Goal: Transaction & Acquisition: Purchase product/service

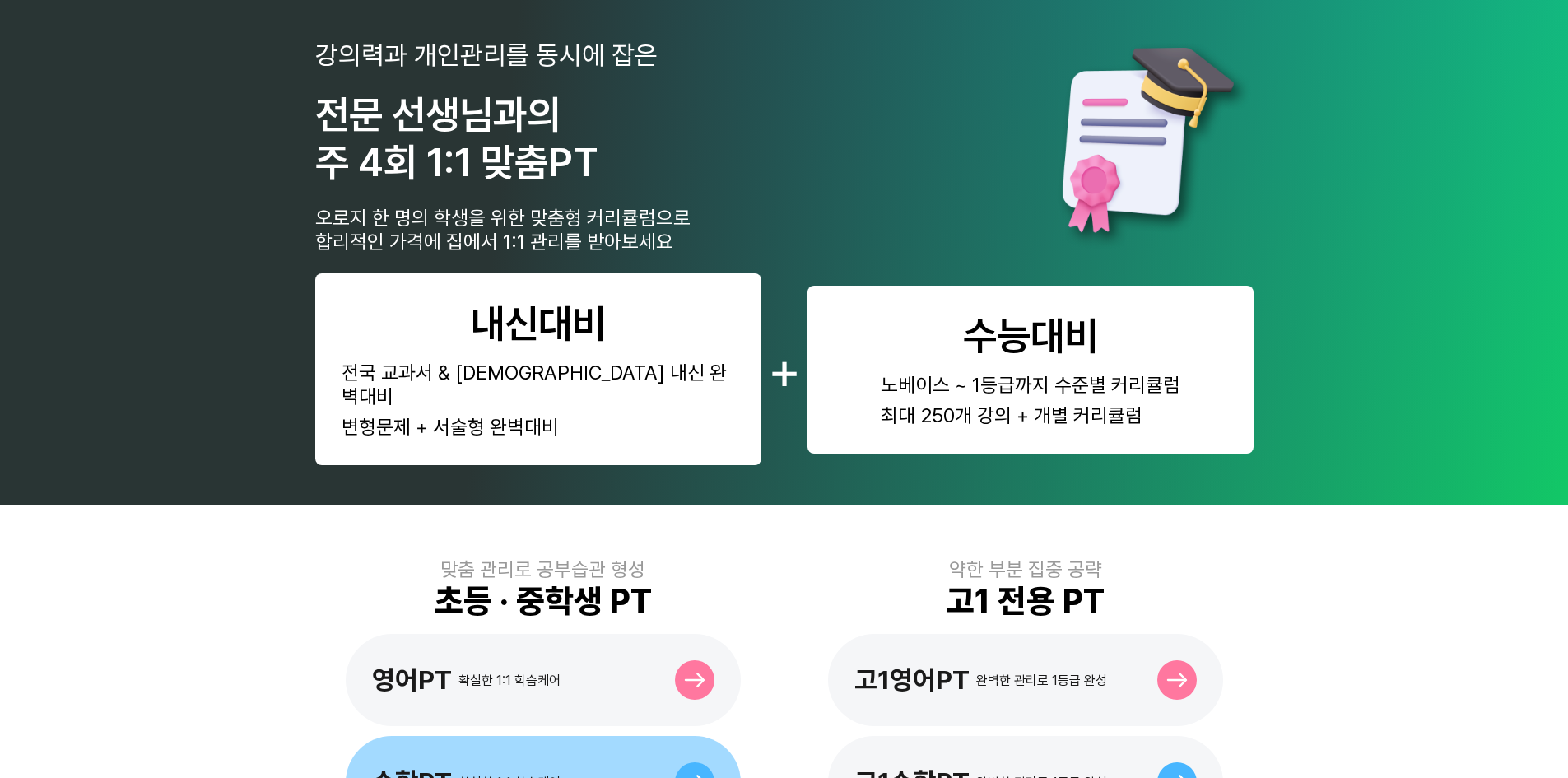
scroll to position [247, 0]
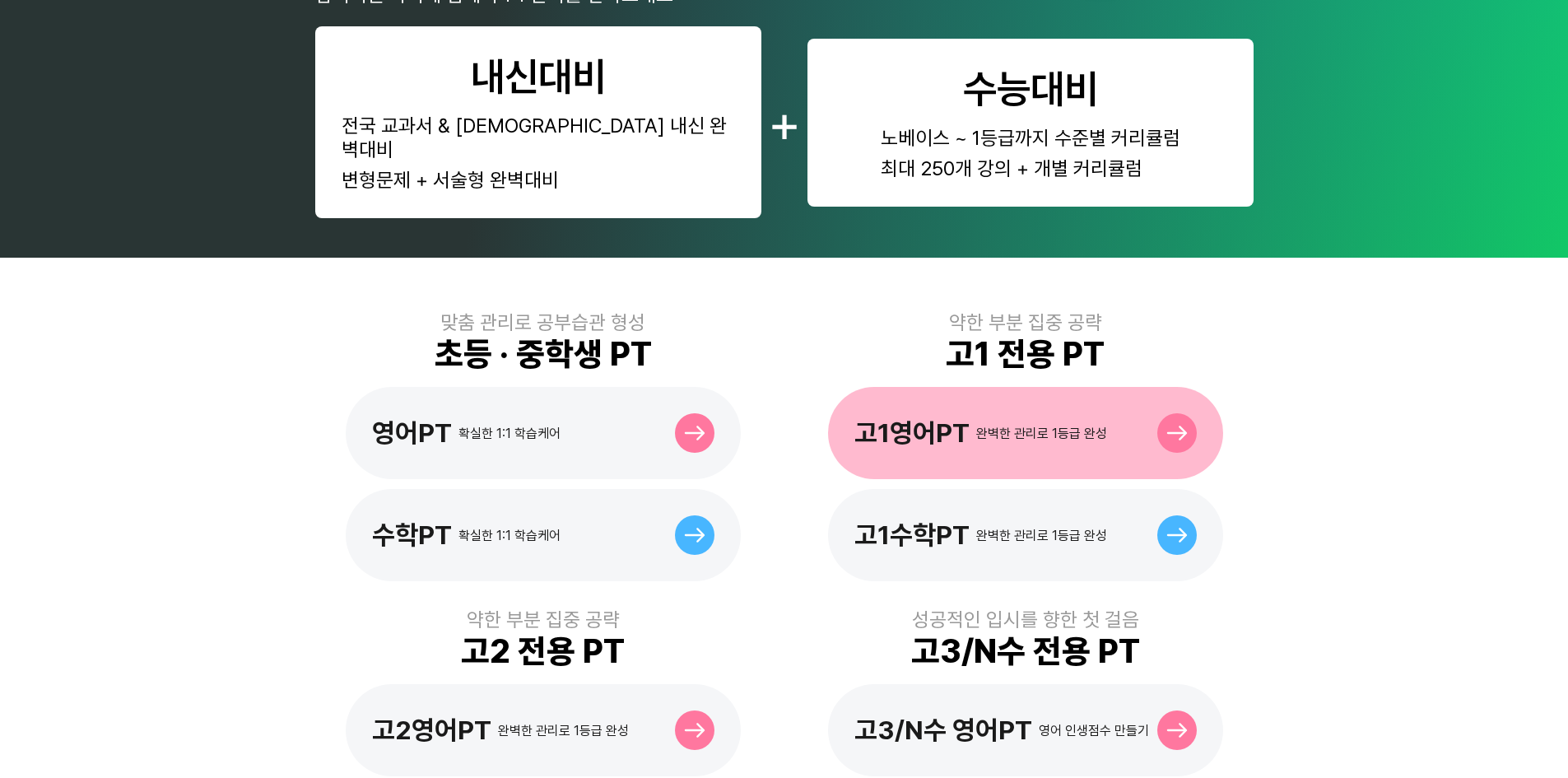
click at [967, 417] on div "고1영어PT" at bounding box center [911, 433] width 115 height 31
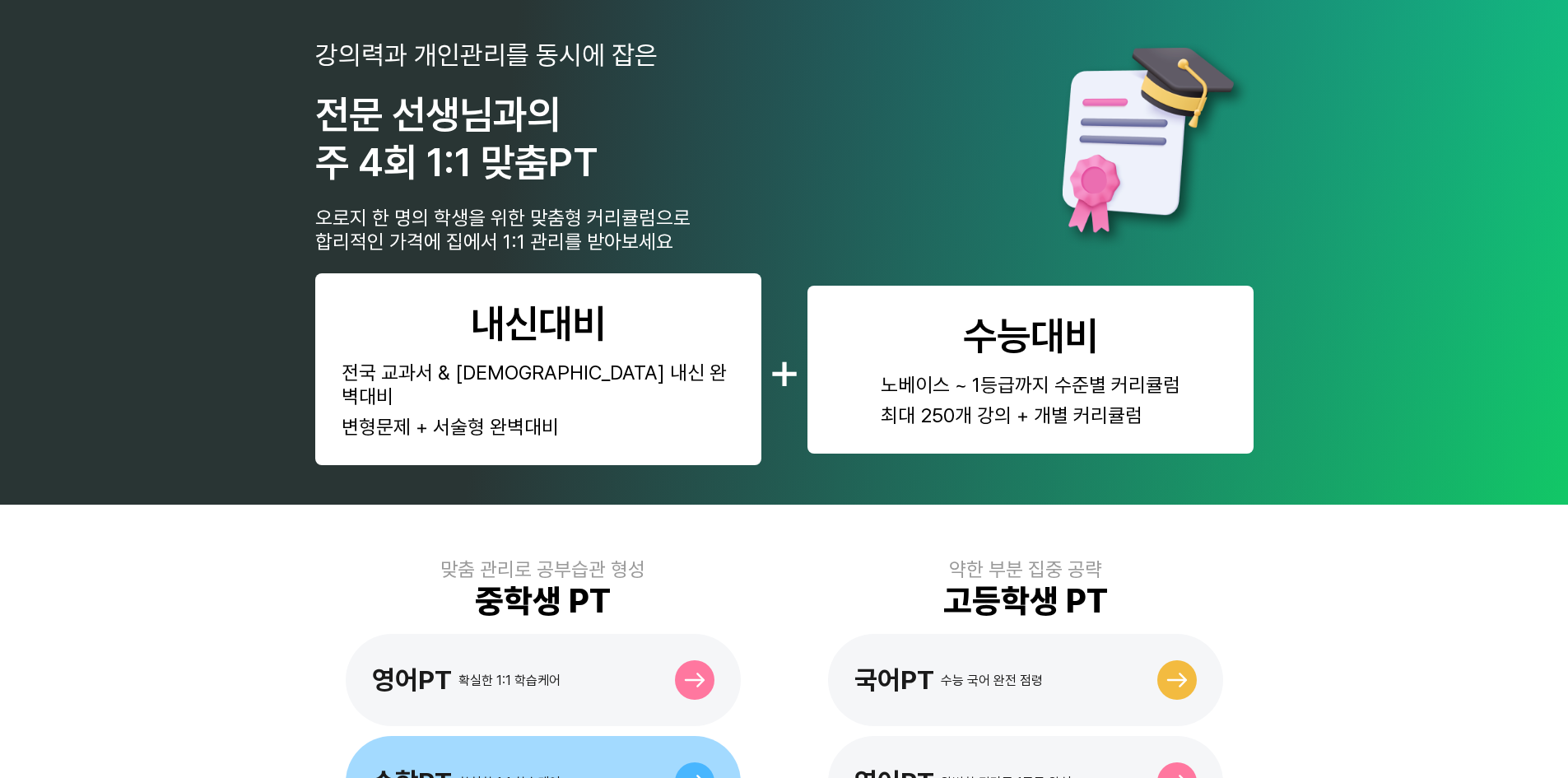
scroll to position [329, 0]
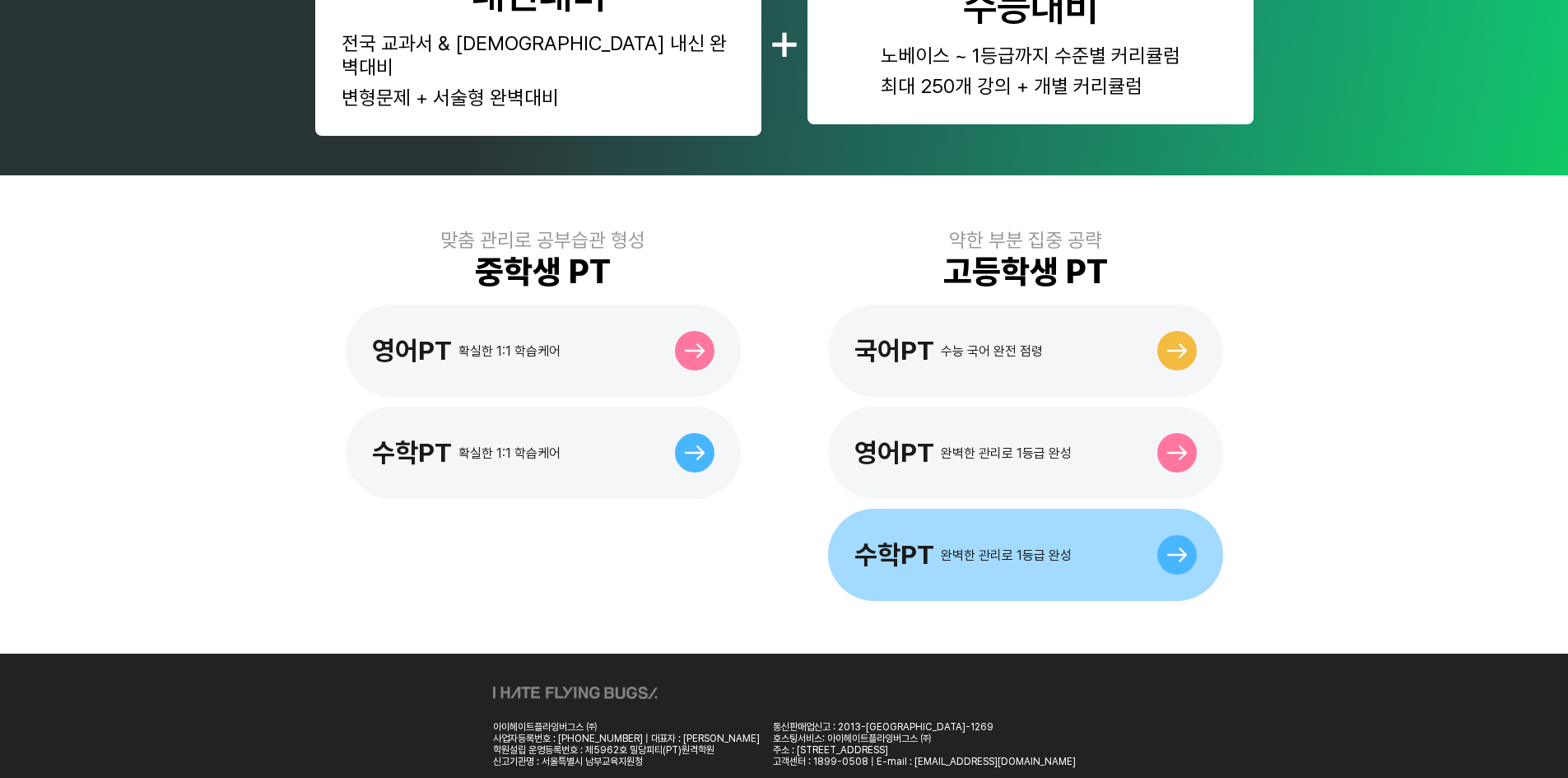
click at [1019, 512] on div "수학PT 완벽한 관리로 1등급 완성" at bounding box center [1025, 555] width 395 height 92
